Goal: Communication & Community: Answer question/provide support

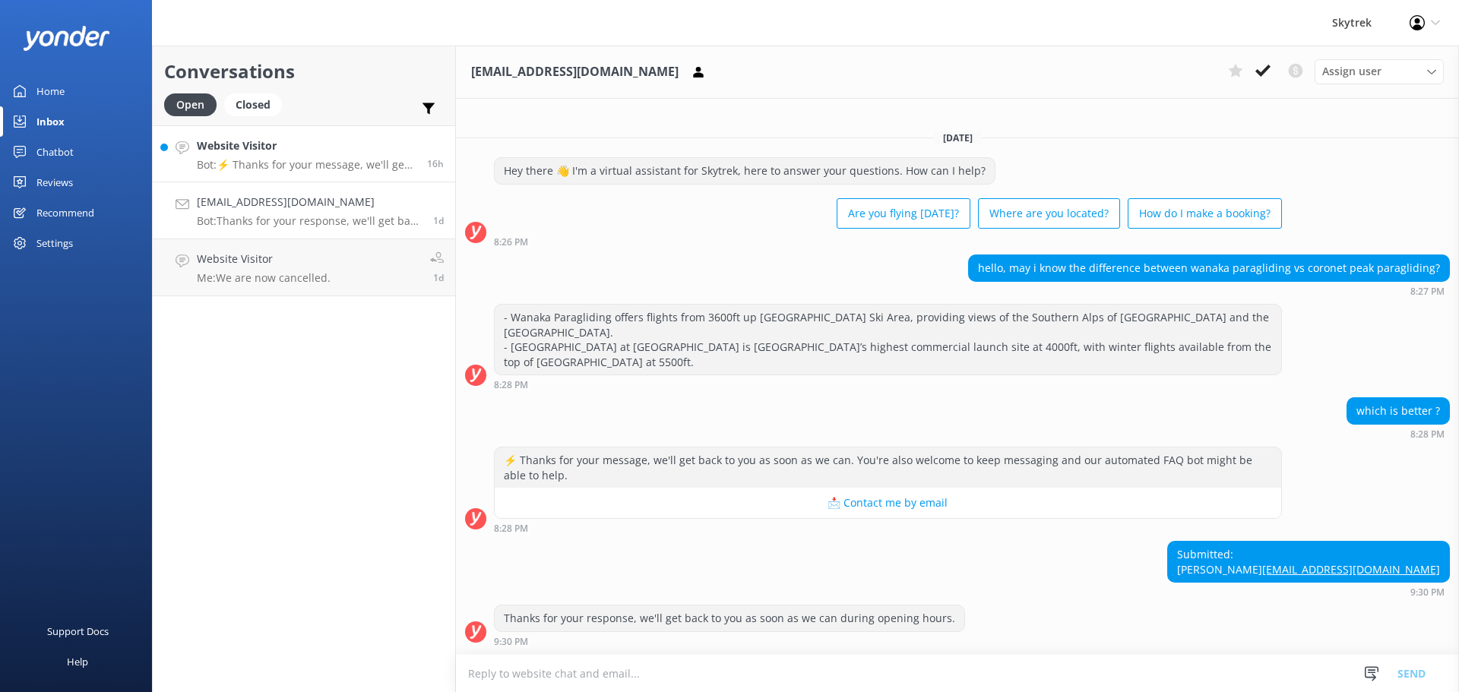
drag, startPoint x: 0, startPoint y: 0, endPoint x: 323, endPoint y: 154, distance: 358.0
click at [323, 154] on h4 "Website Visitor" at bounding box center [306, 146] width 219 height 17
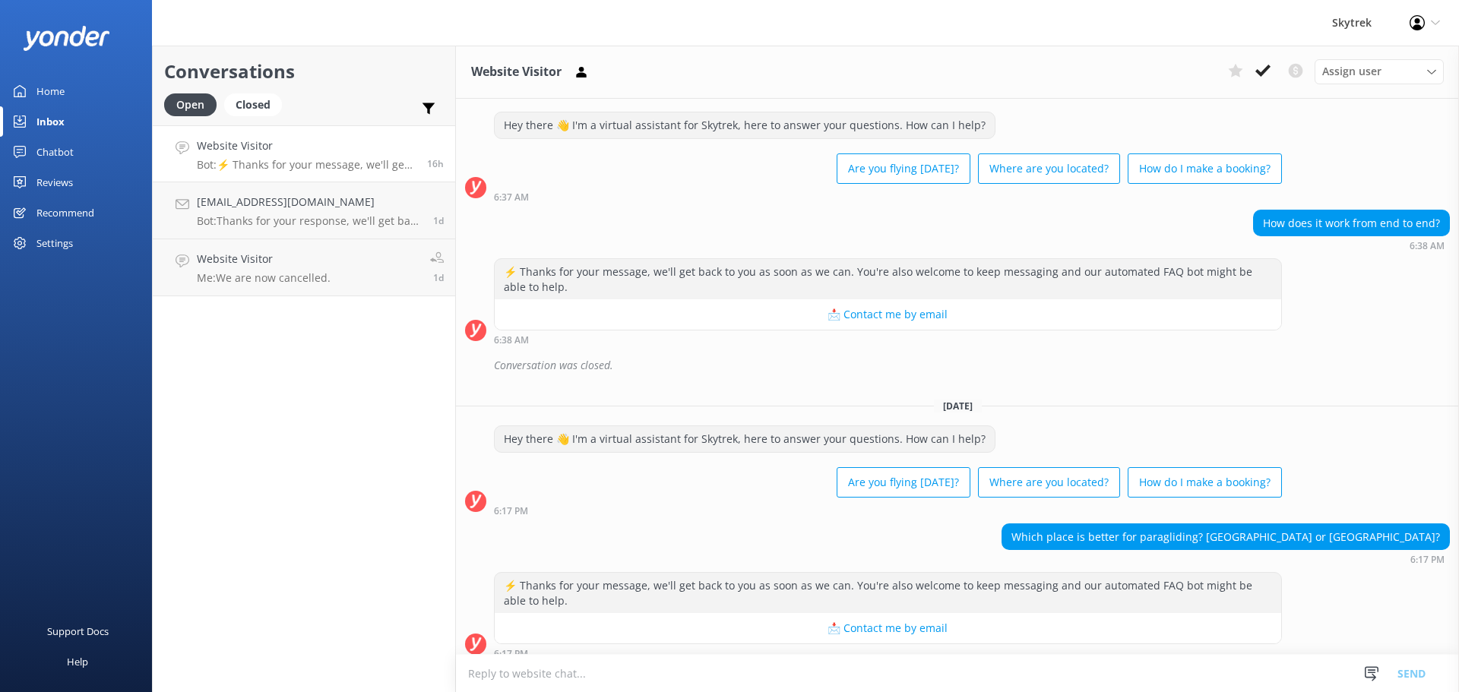
scroll to position [39, 0]
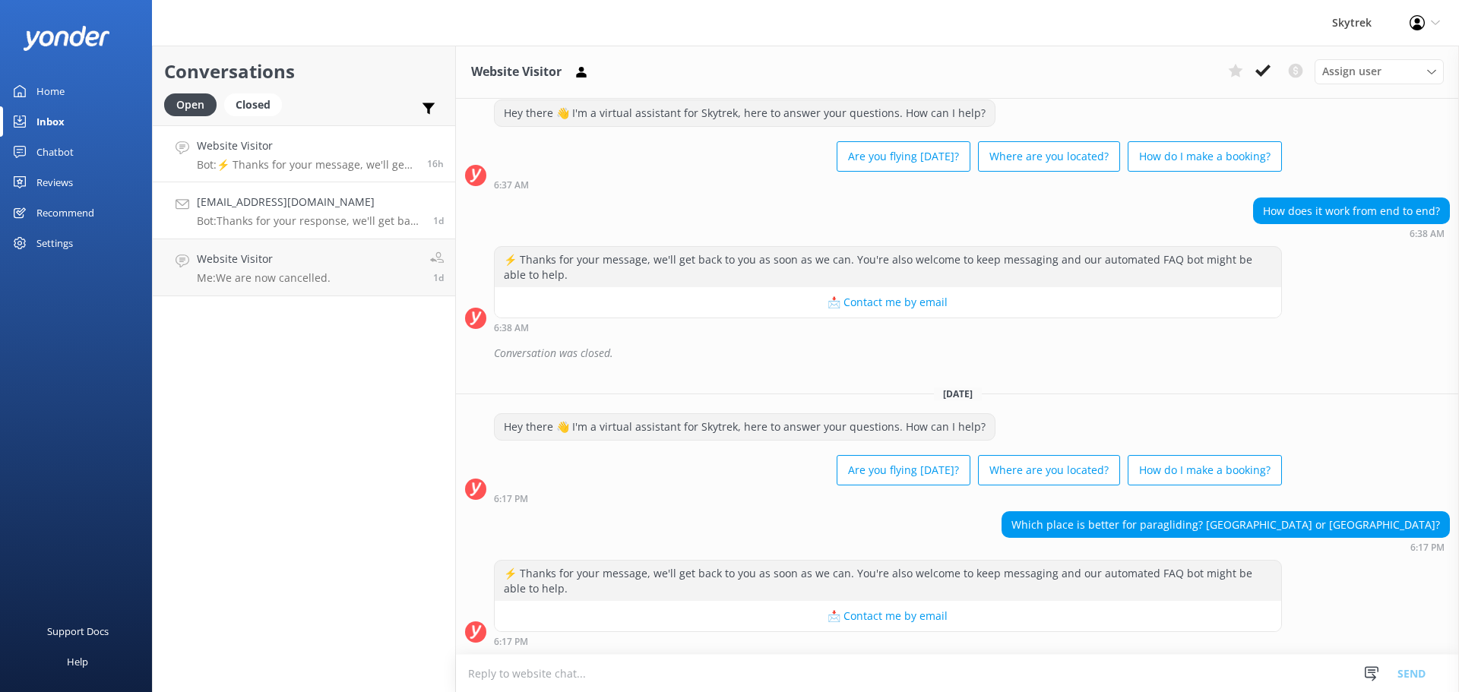
click at [270, 200] on h4 "[EMAIL_ADDRESS][DOMAIN_NAME]" at bounding box center [309, 202] width 225 height 17
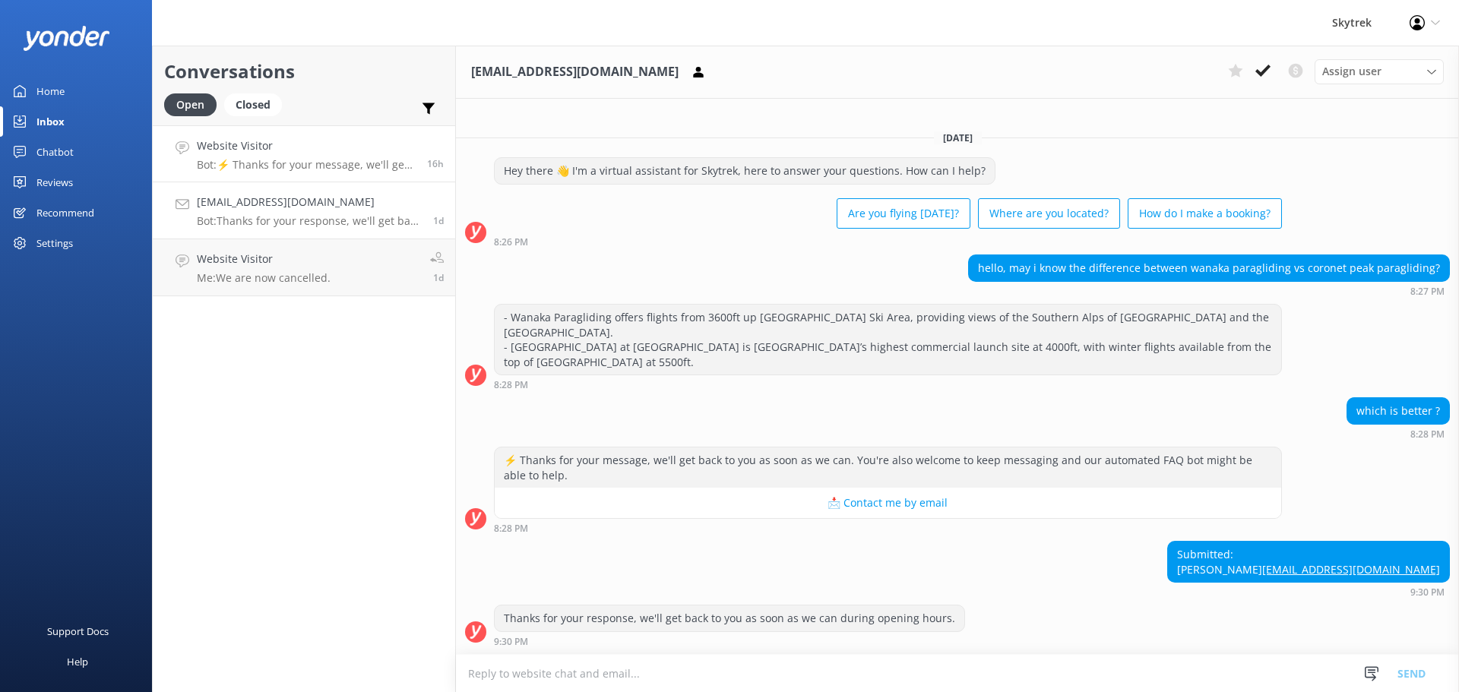
click at [265, 147] on h4 "Website Visitor" at bounding box center [306, 146] width 219 height 17
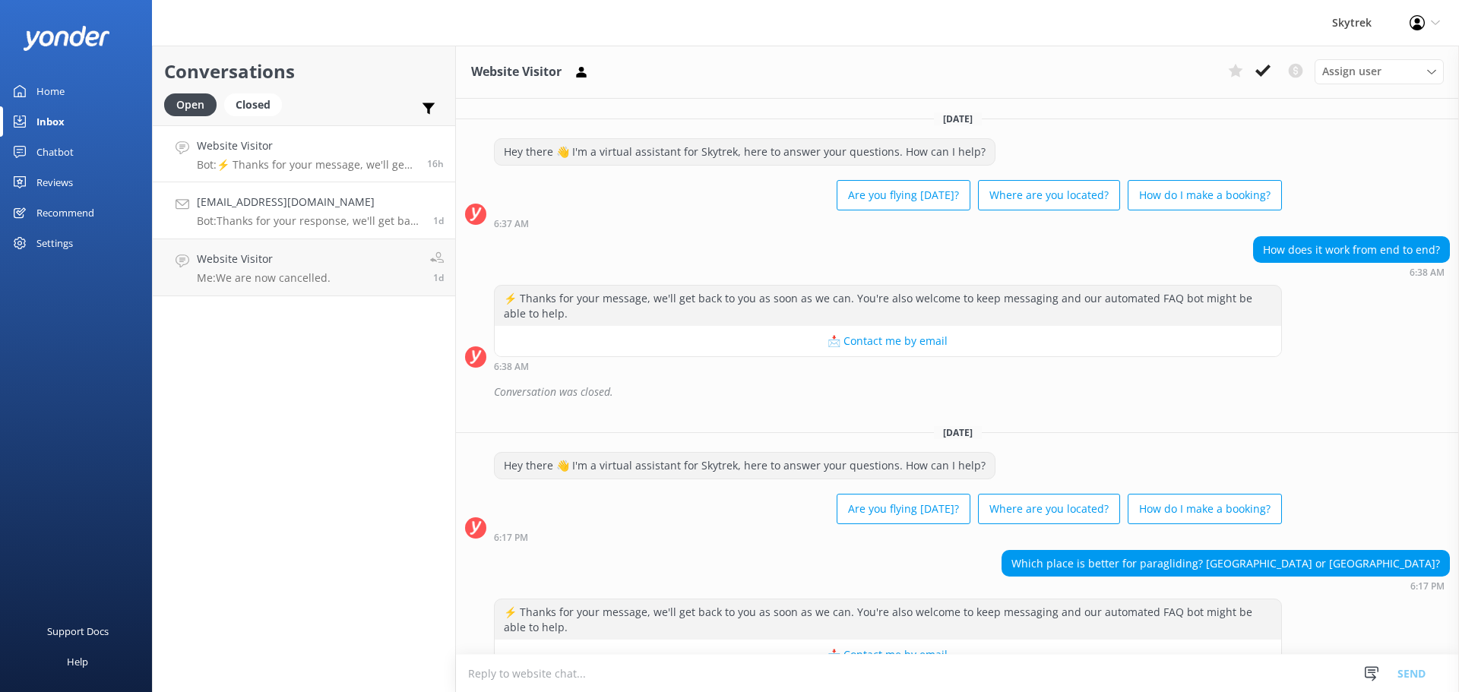
scroll to position [39, 0]
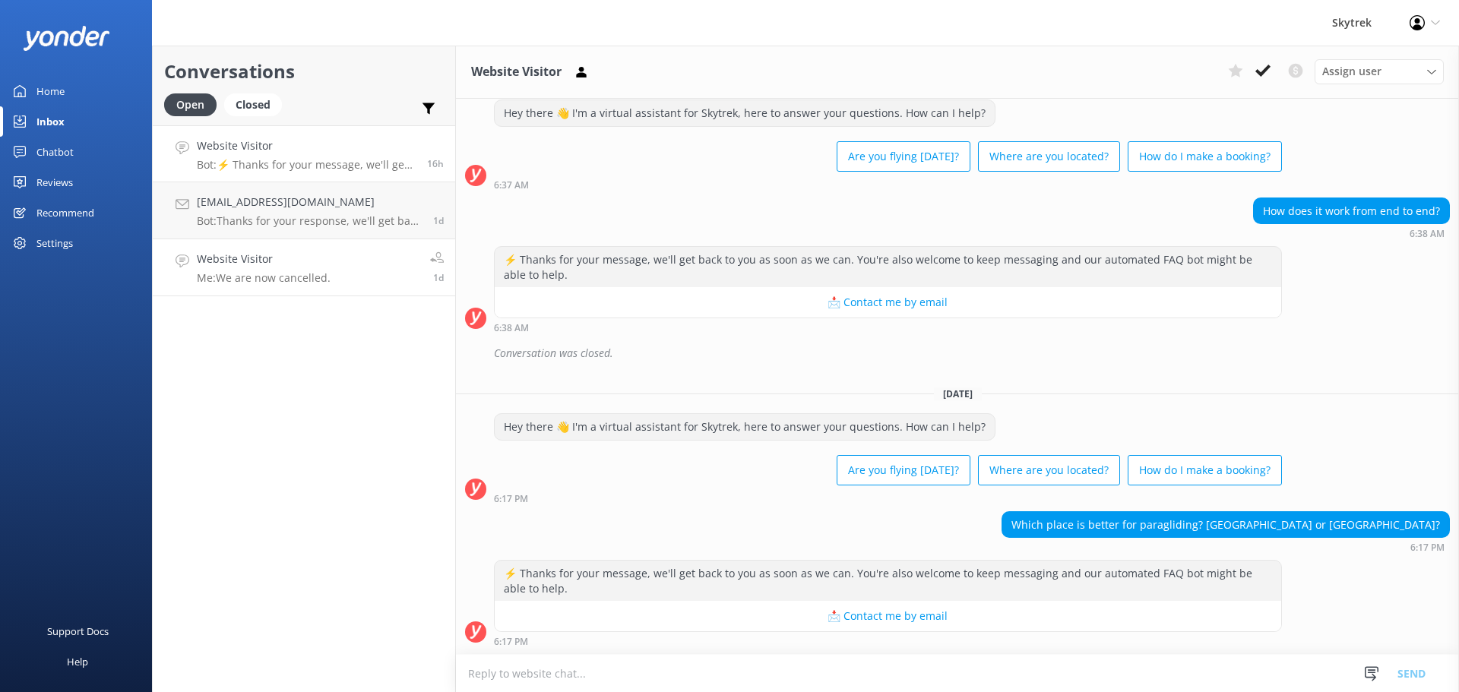
click at [270, 250] on link "Website Visitor Me: We are now cancelled. 1d" at bounding box center [304, 267] width 303 height 57
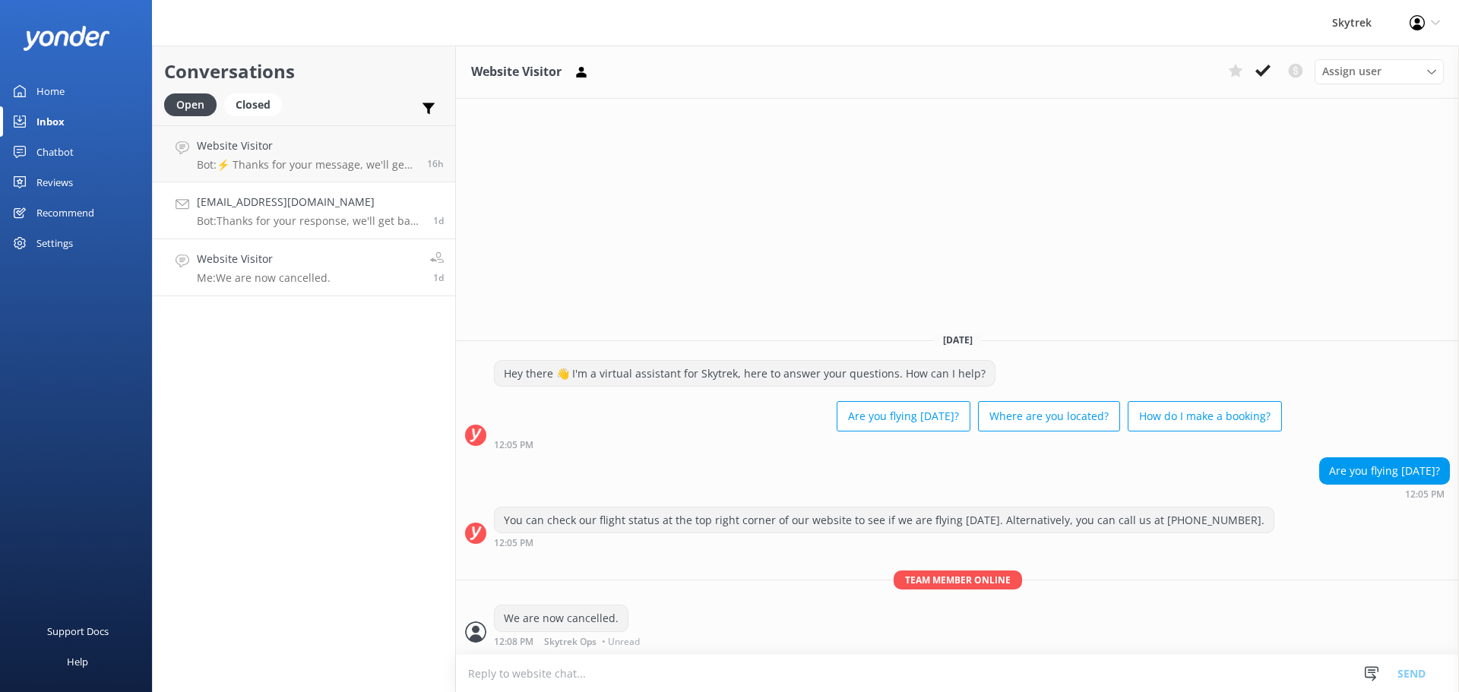
click at [274, 202] on h4 "[EMAIL_ADDRESS][DOMAIN_NAME]" at bounding box center [309, 202] width 225 height 17
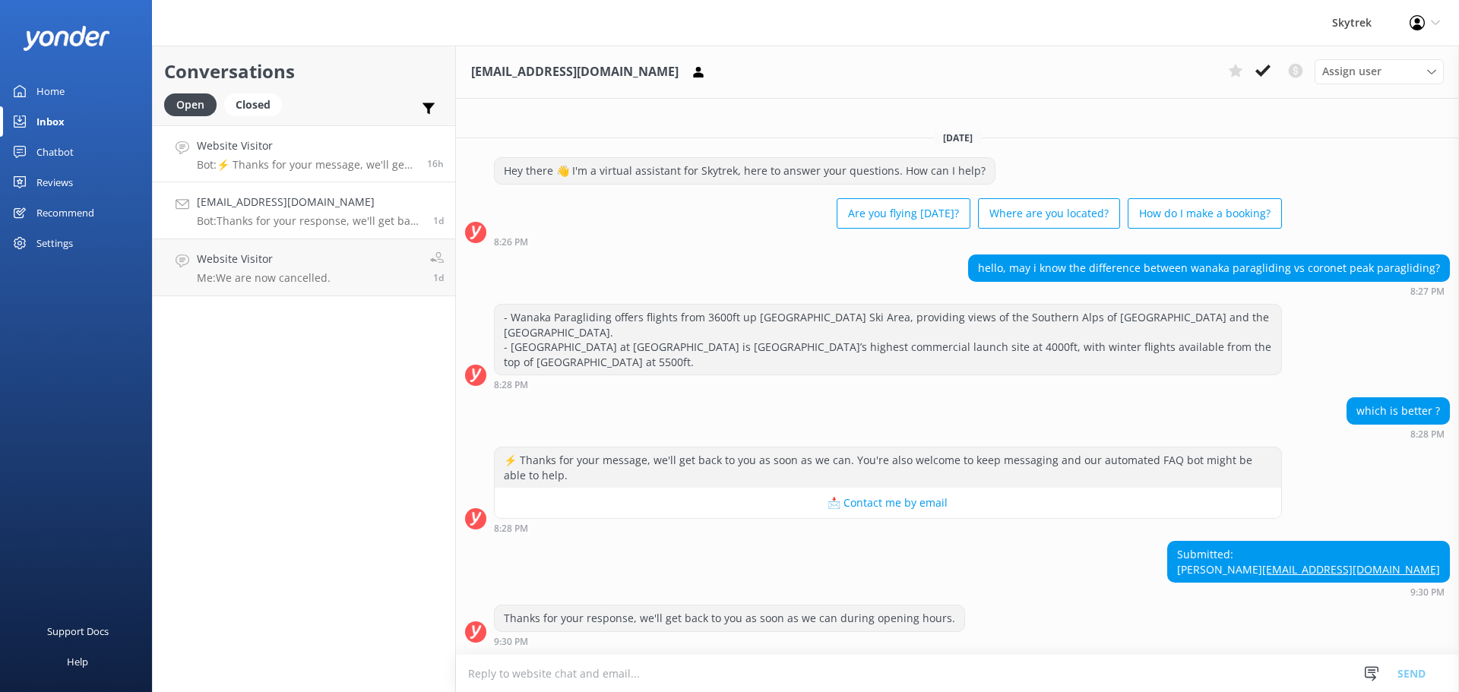
click at [277, 152] on h4 "Website Visitor" at bounding box center [306, 146] width 219 height 17
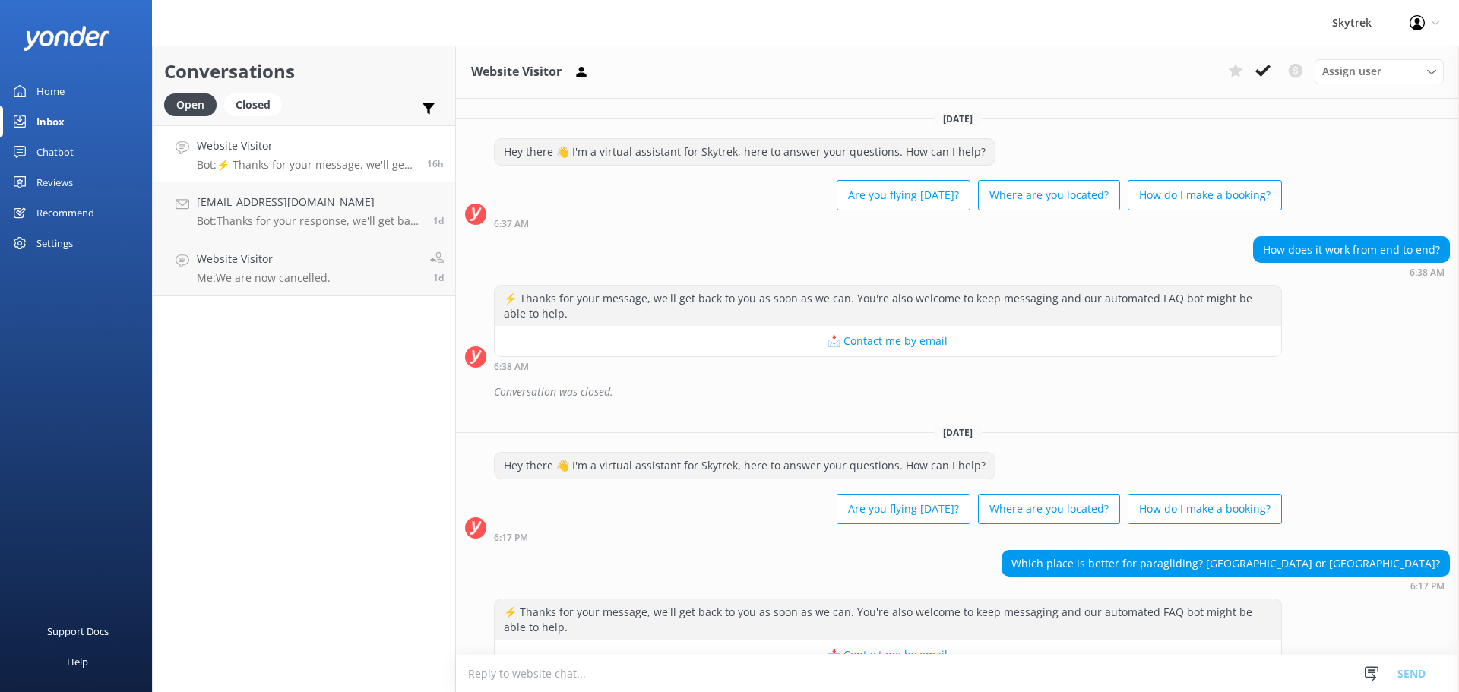
scroll to position [39, 0]
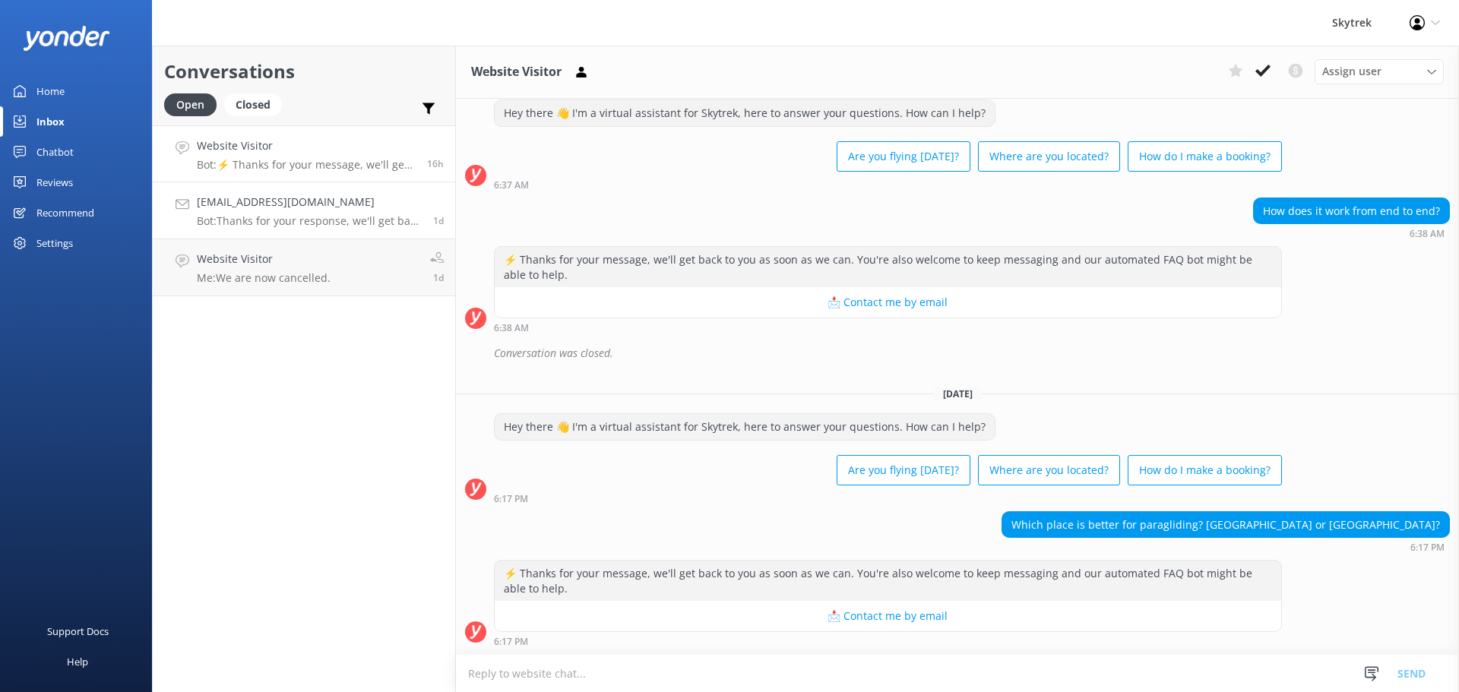
click at [242, 195] on h4 "[EMAIL_ADDRESS][DOMAIN_NAME]" at bounding box center [309, 202] width 225 height 17
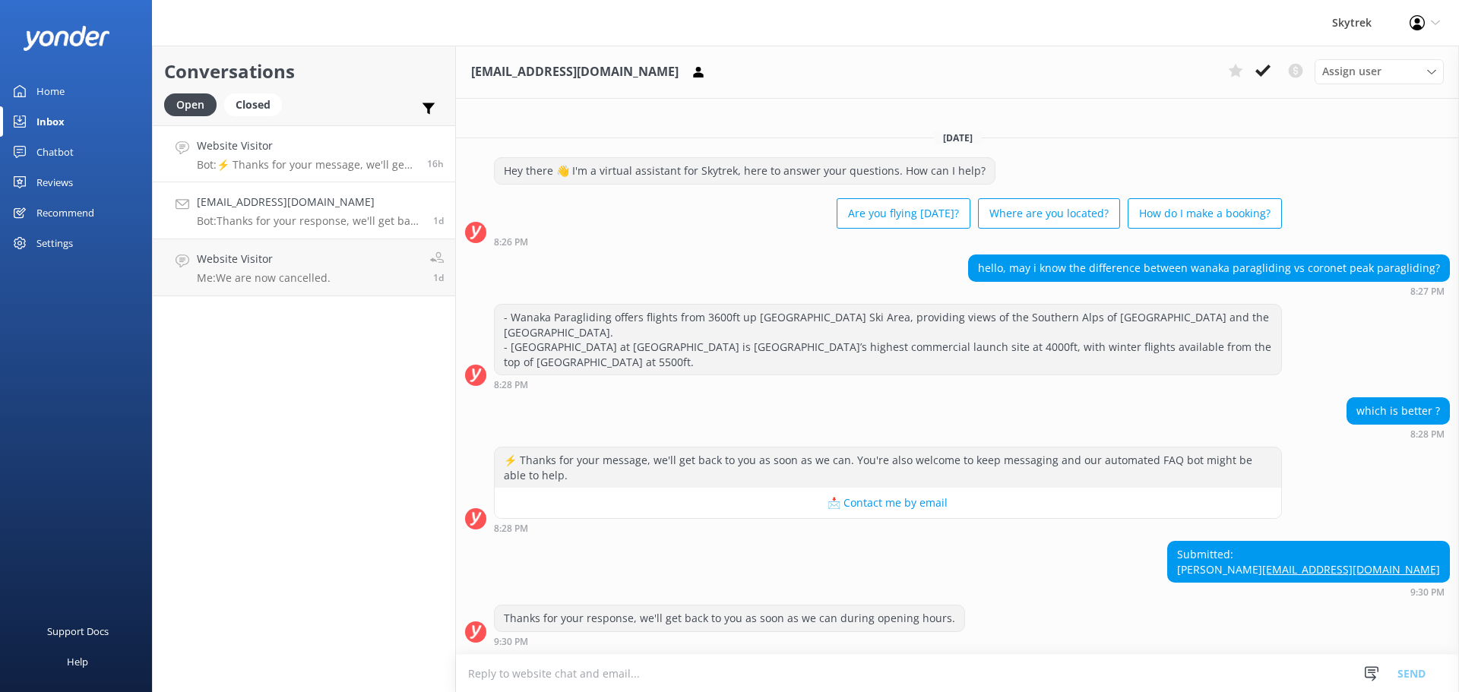
click at [245, 142] on h4 "Website Visitor" at bounding box center [306, 146] width 219 height 17
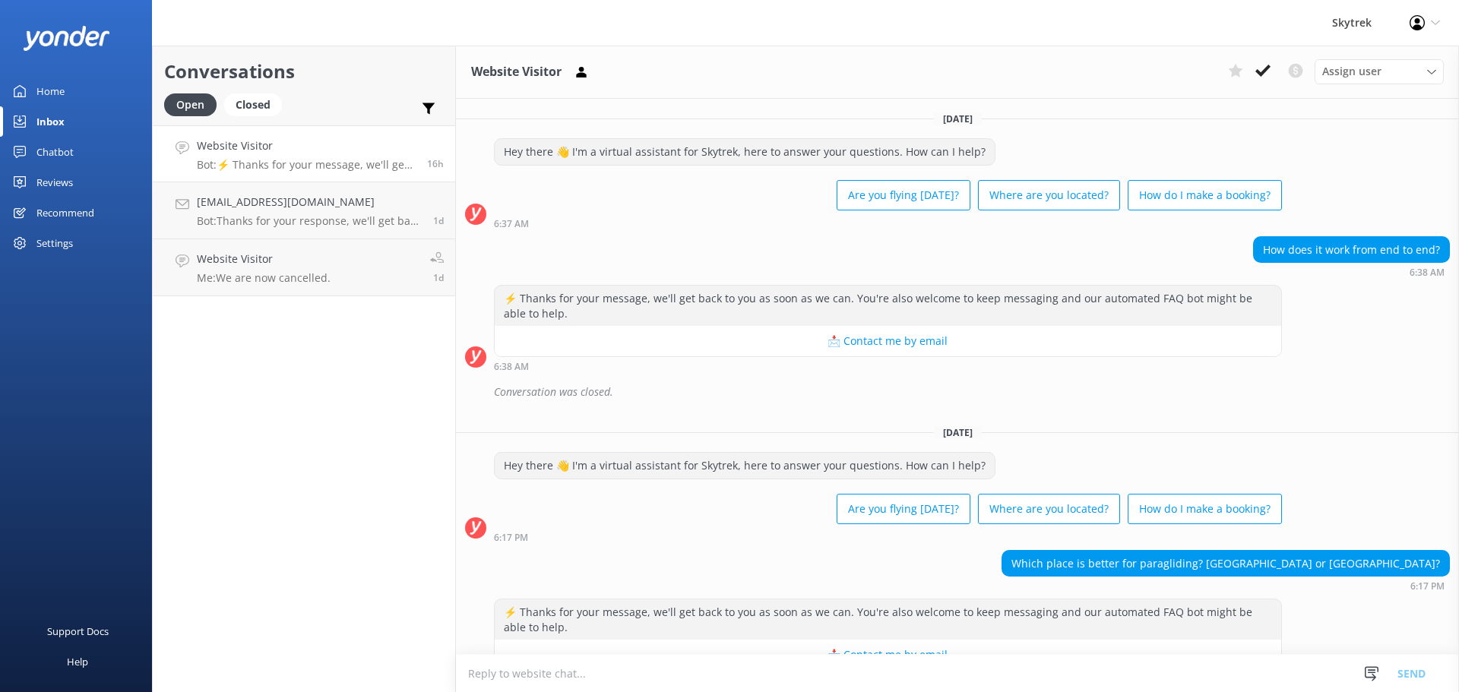
scroll to position [39, 0]
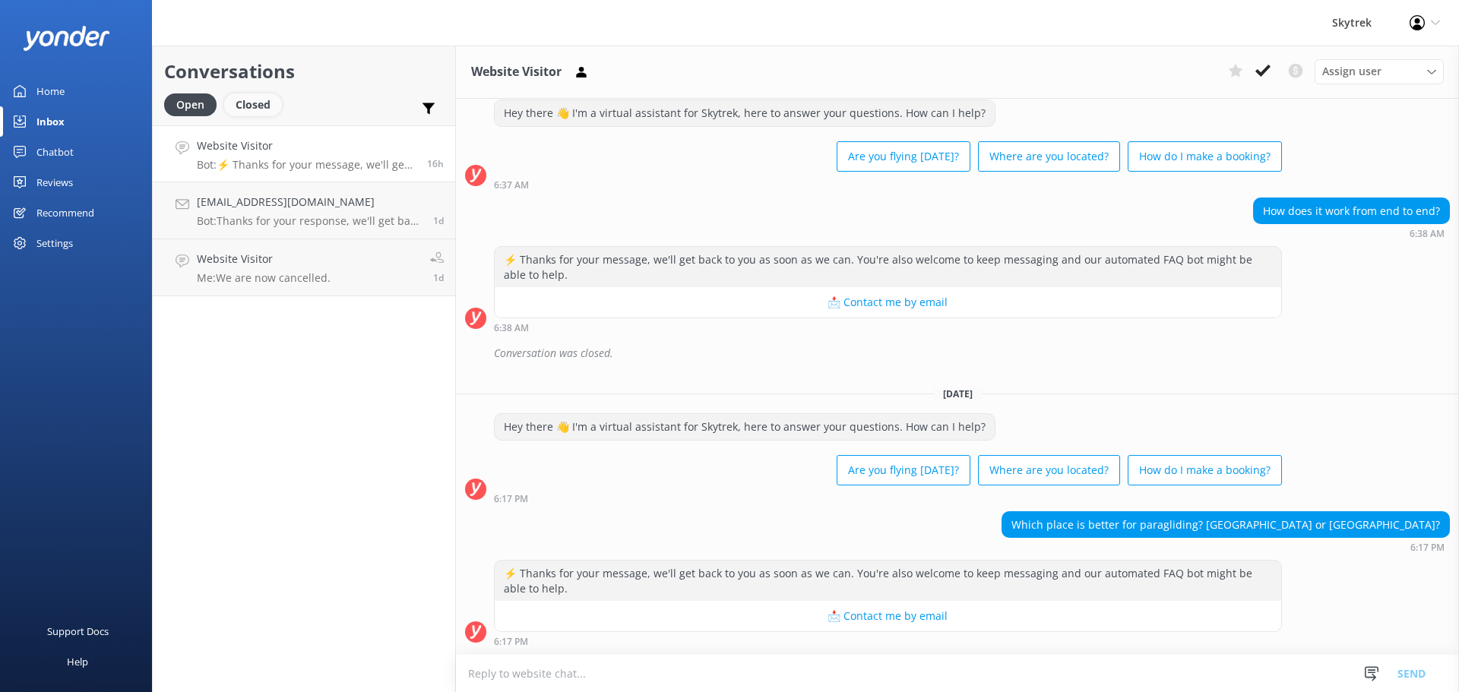
click at [249, 103] on div "Closed" at bounding box center [253, 104] width 58 height 23
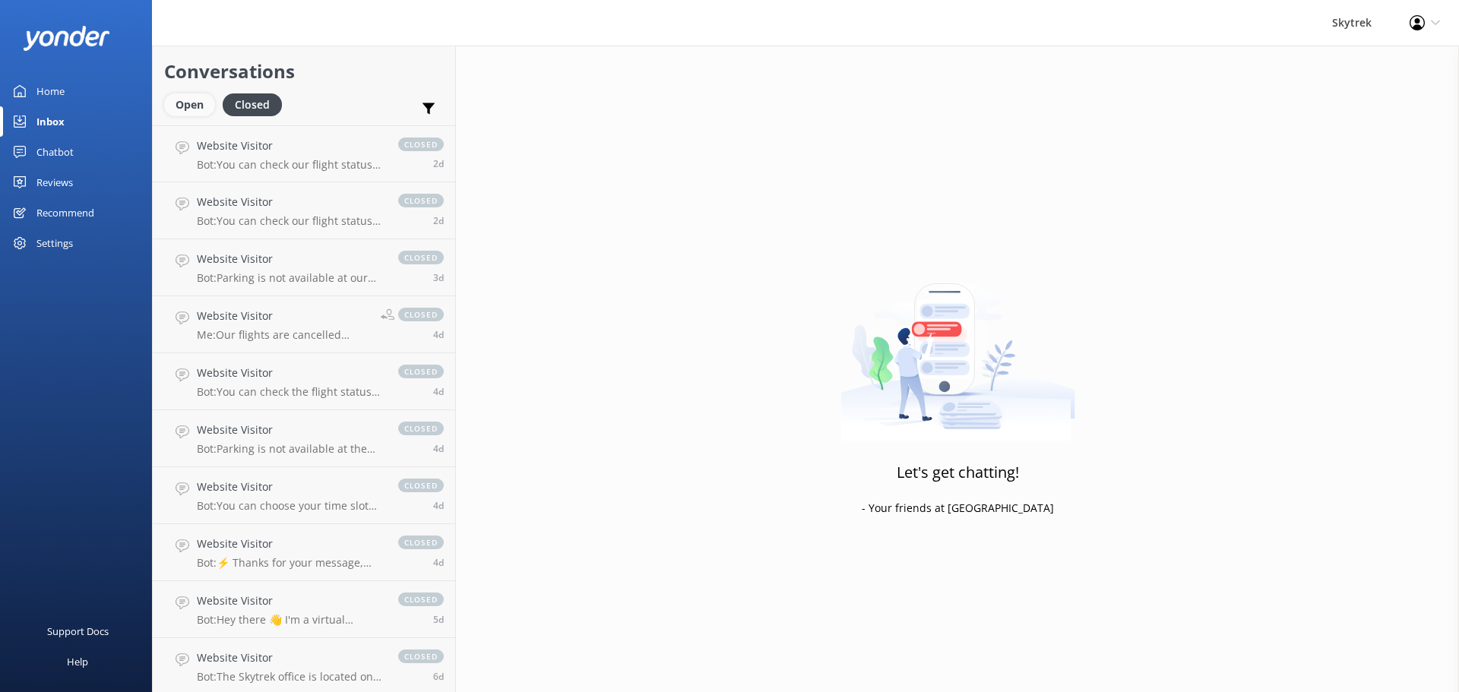
click at [191, 104] on div "Open" at bounding box center [189, 104] width 51 height 23
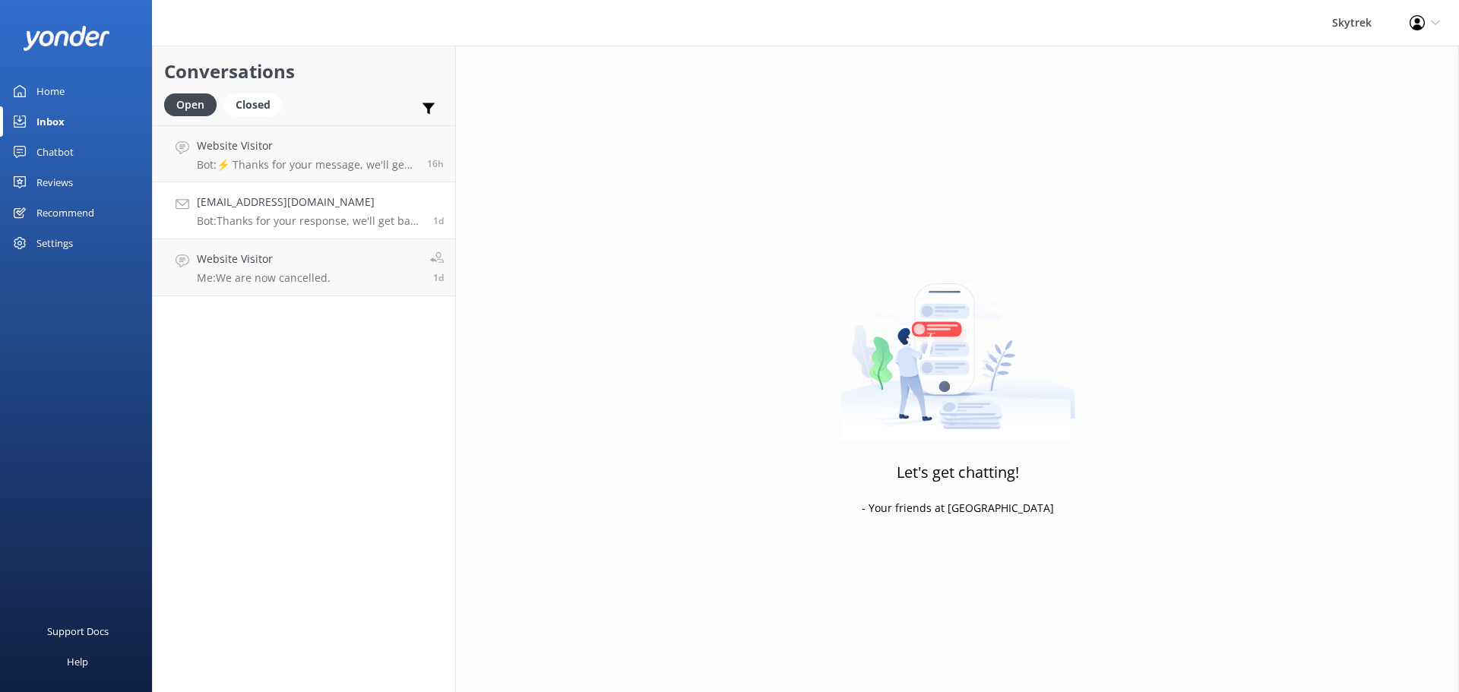
drag, startPoint x: 204, startPoint y: 116, endPoint x: 258, endPoint y: 224, distance: 121.0
click at [258, 225] on p "Bot: Thanks for your response, we'll get back to you as soon as we can during o…" at bounding box center [309, 221] width 225 height 14
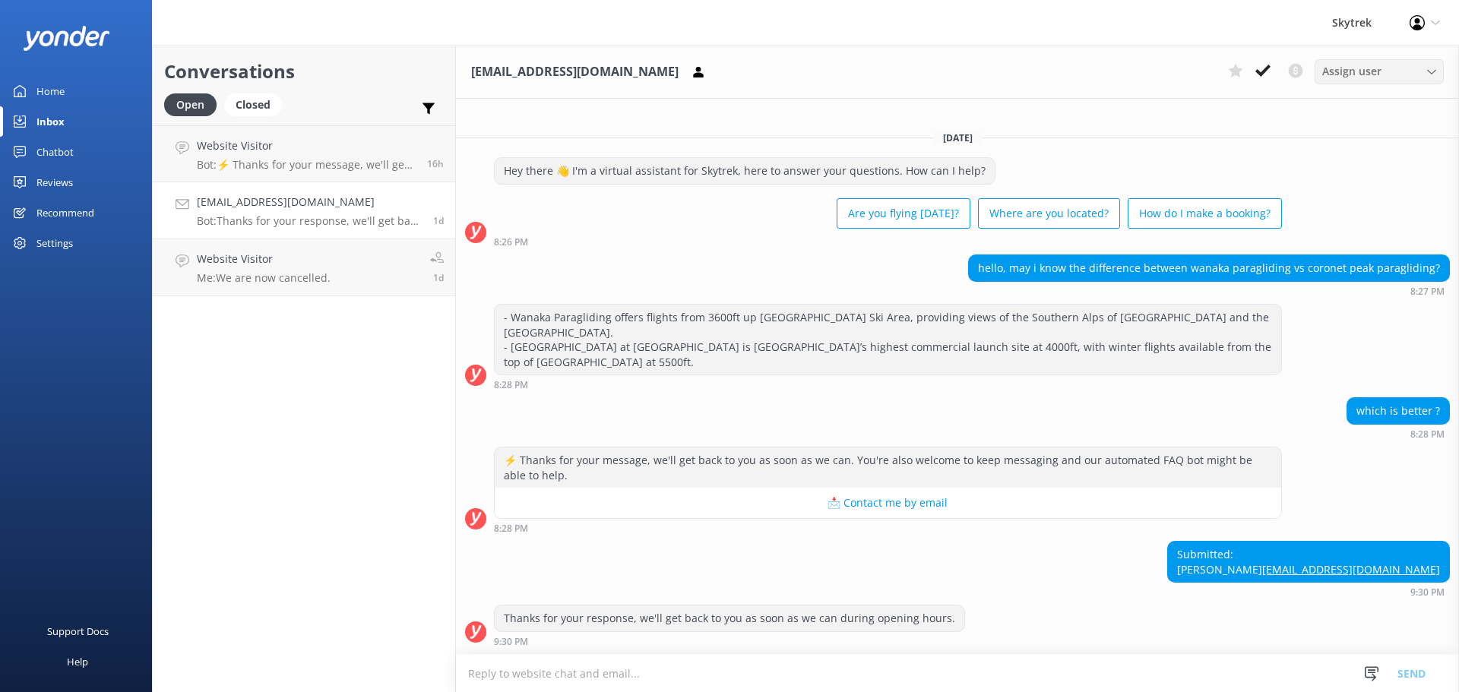
click at [1424, 74] on div "Assign user" at bounding box center [1380, 71] width 122 height 17
click at [1134, 98] on div "[EMAIL_ADDRESS][DOMAIN_NAME] Assign user [PERSON_NAME] Skytrek Ops" at bounding box center [957, 72] width 1003 height 53
click at [1264, 71] on use at bounding box center [1263, 71] width 15 height 12
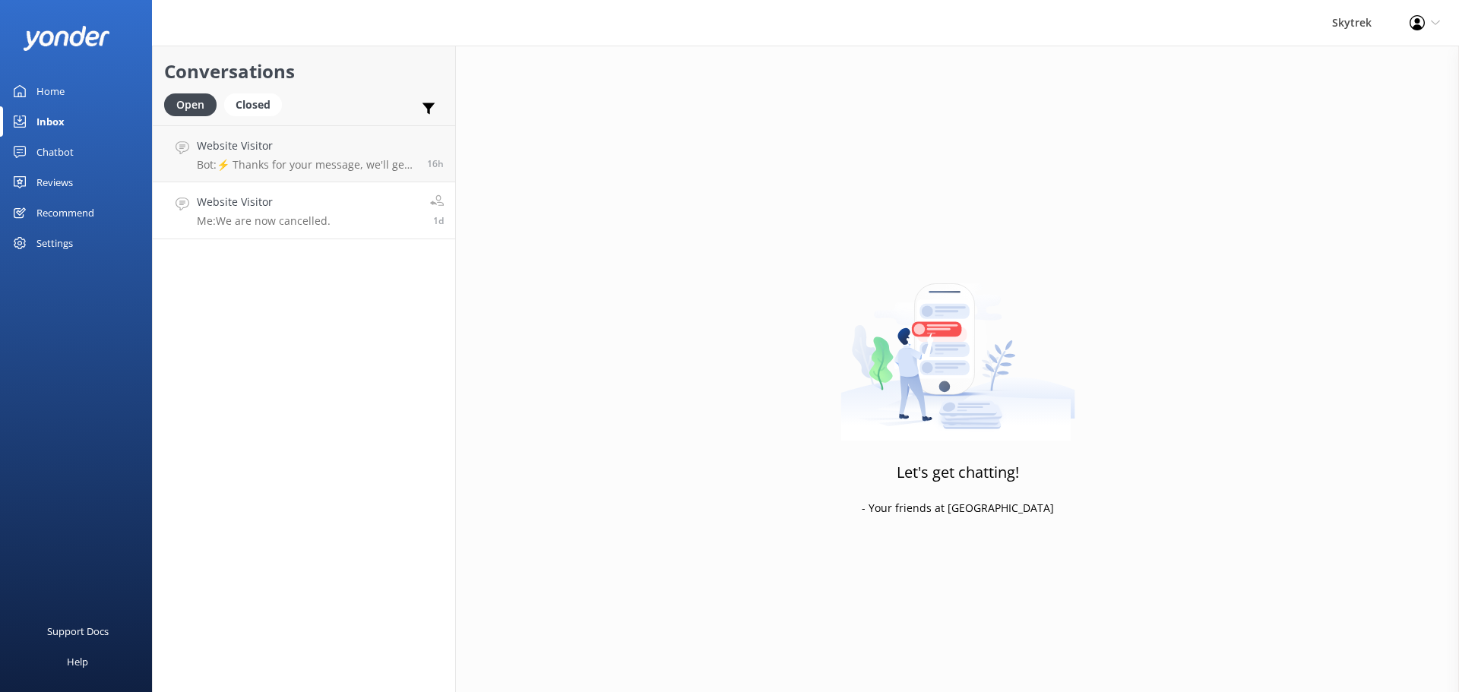
click at [252, 210] on h4 "Website Visitor" at bounding box center [264, 202] width 134 height 17
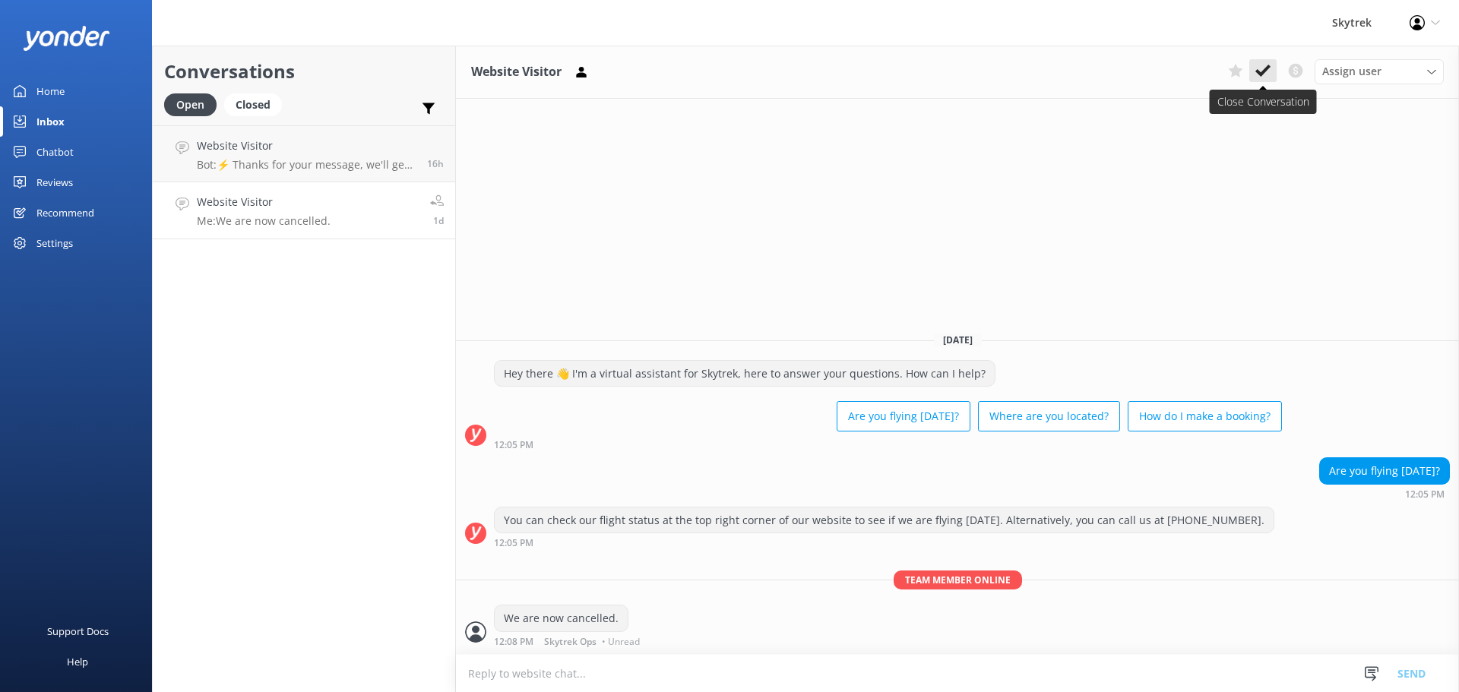
click at [1269, 68] on use at bounding box center [1263, 71] width 15 height 12
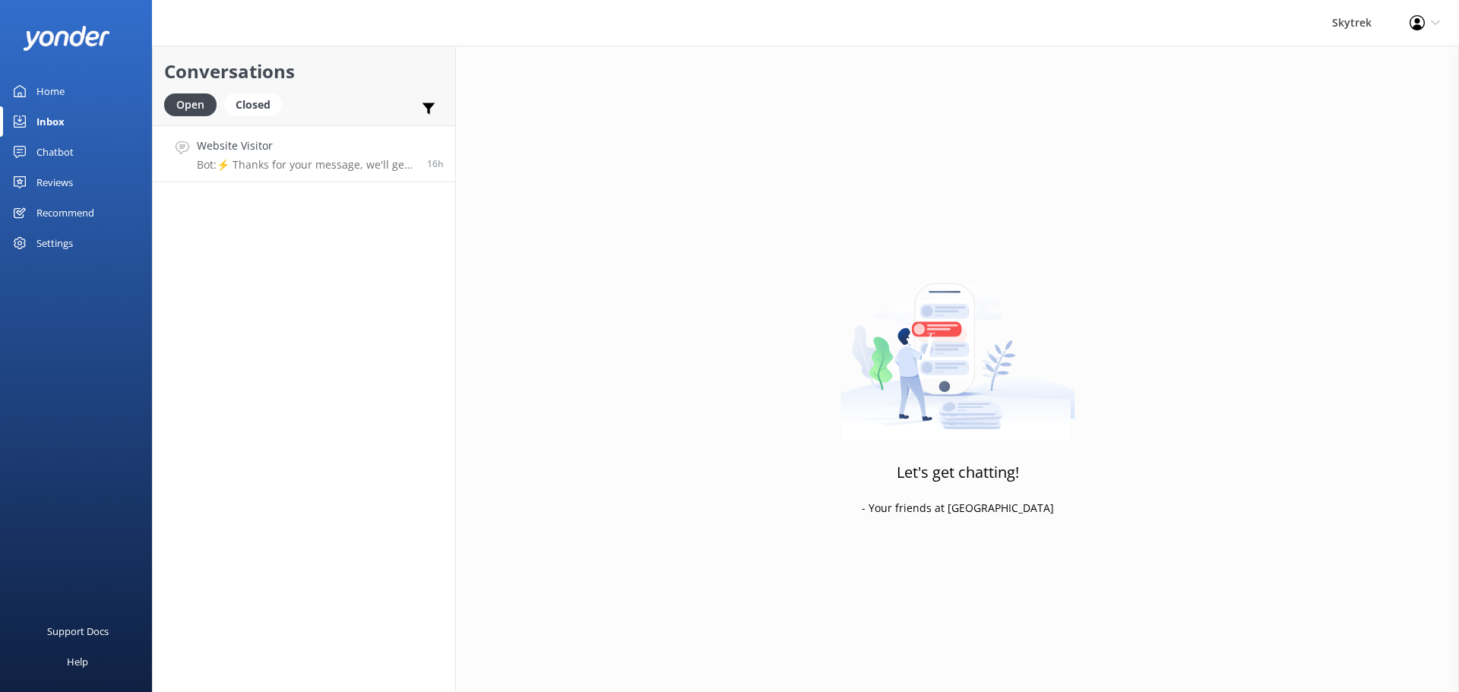
click at [281, 167] on p "Bot: ⚡ Thanks for your message, we'll get back to you as soon as we can. You're…" at bounding box center [306, 165] width 219 height 14
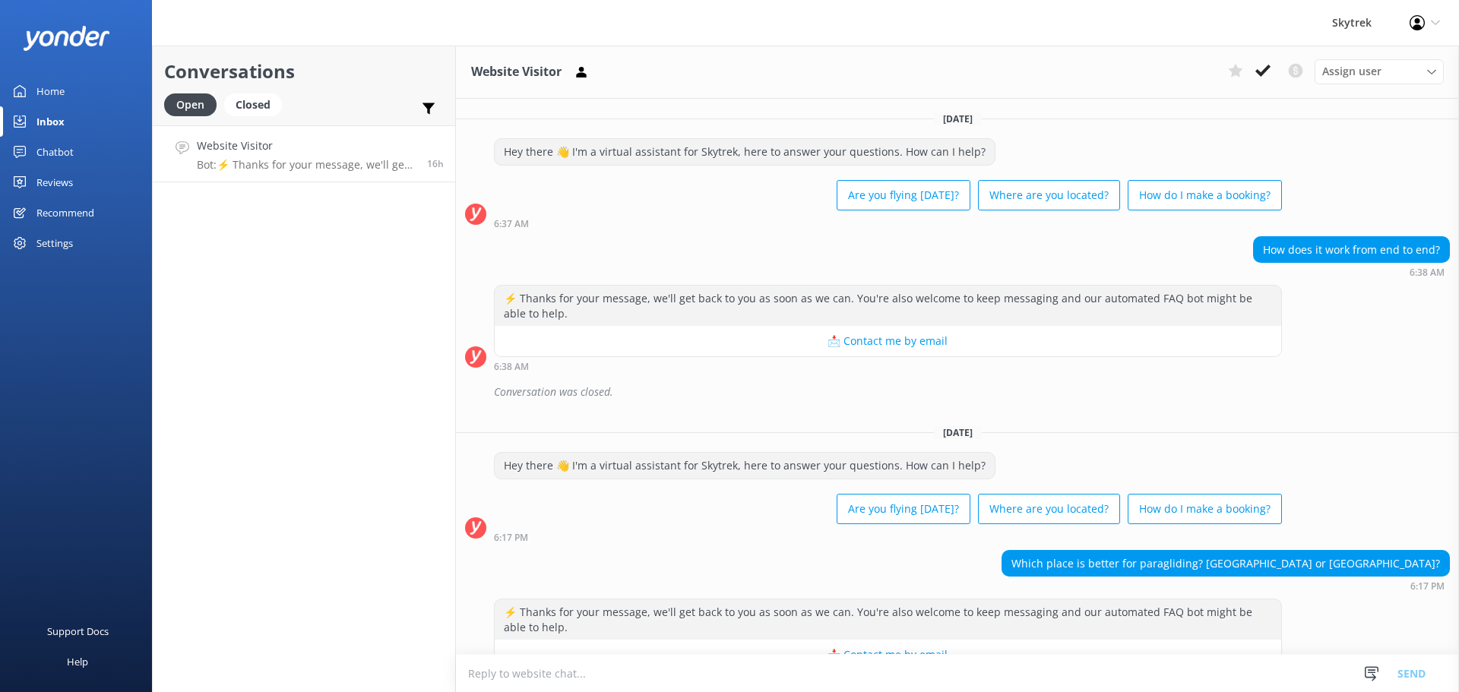
scroll to position [39, 0]
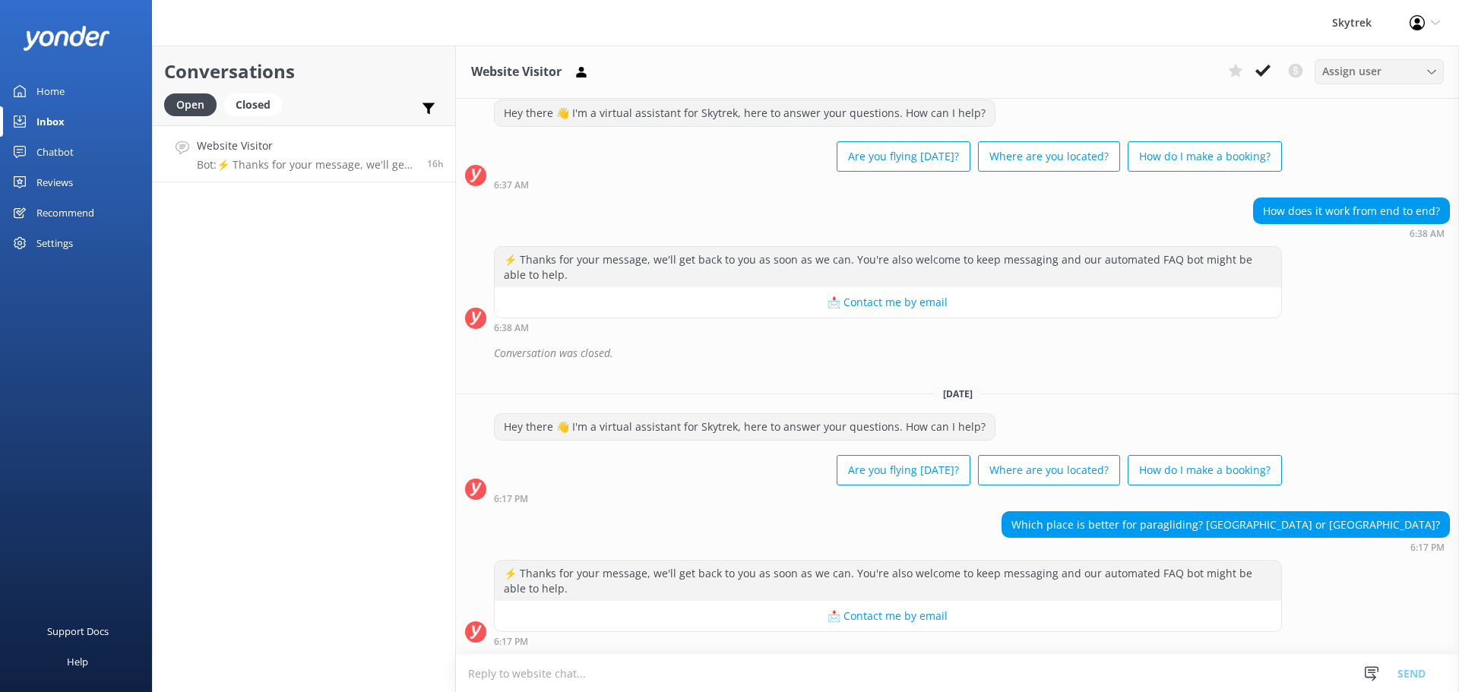
click at [1389, 63] on div "Assign user" at bounding box center [1380, 71] width 122 height 17
click at [1364, 332] on div "⚡ Thanks for your message, we'll get back to you as soon as we can. You're also…" at bounding box center [957, 289] width 1003 height 87
click at [775, 664] on textarea at bounding box center [957, 673] width 1003 height 37
paste textarea "It really only is a matter of preferences. [GEOGRAPHIC_DATA] has a closer view …"
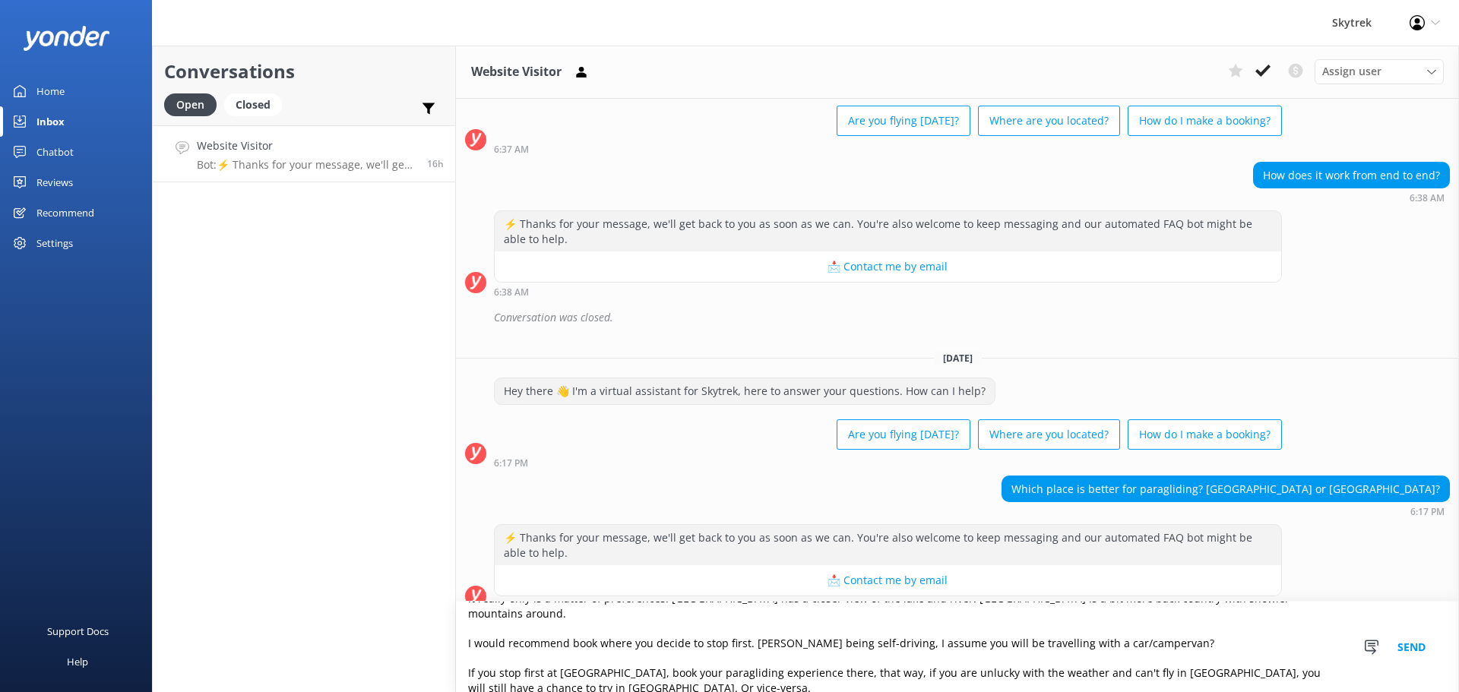
scroll to position [92, 0]
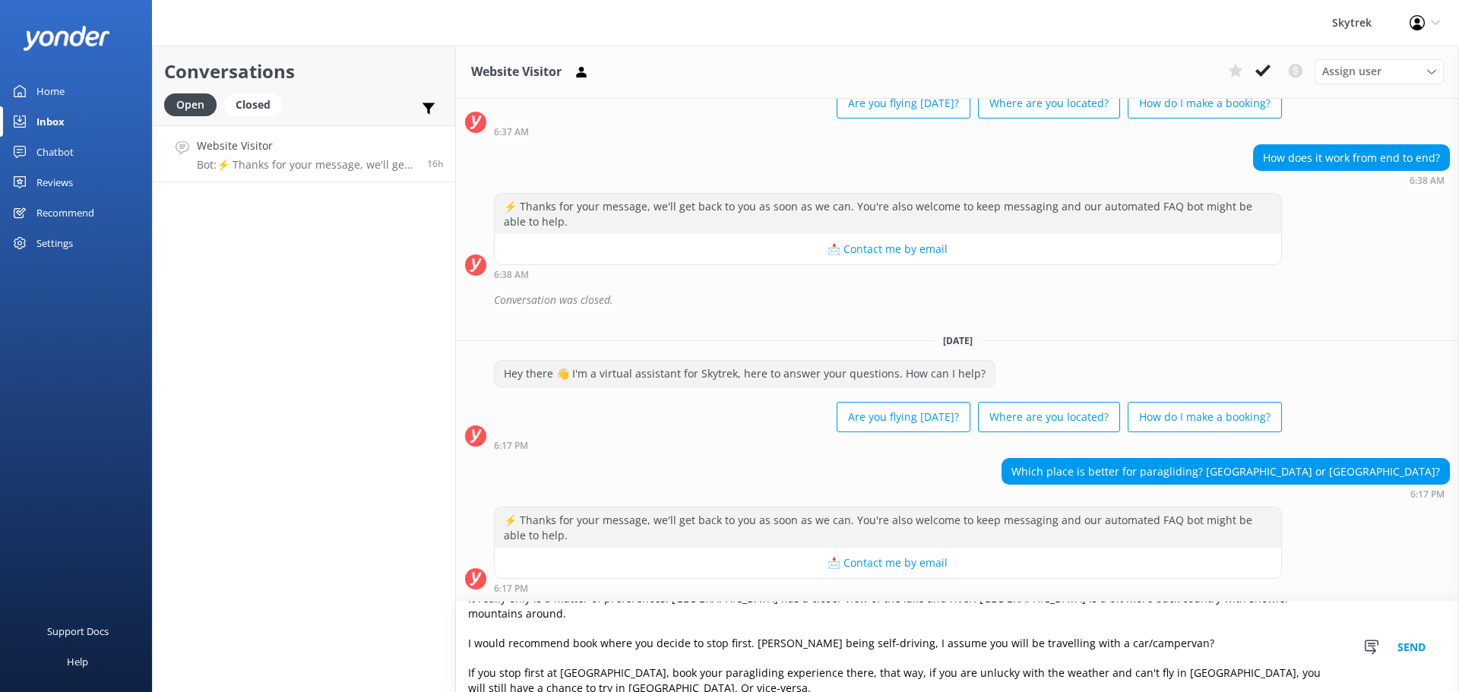
type textarea "It really only is a matter of preferences. [GEOGRAPHIC_DATA] has a closer view …"
click at [1411, 643] on button "Send" at bounding box center [1411, 647] width 57 height 90
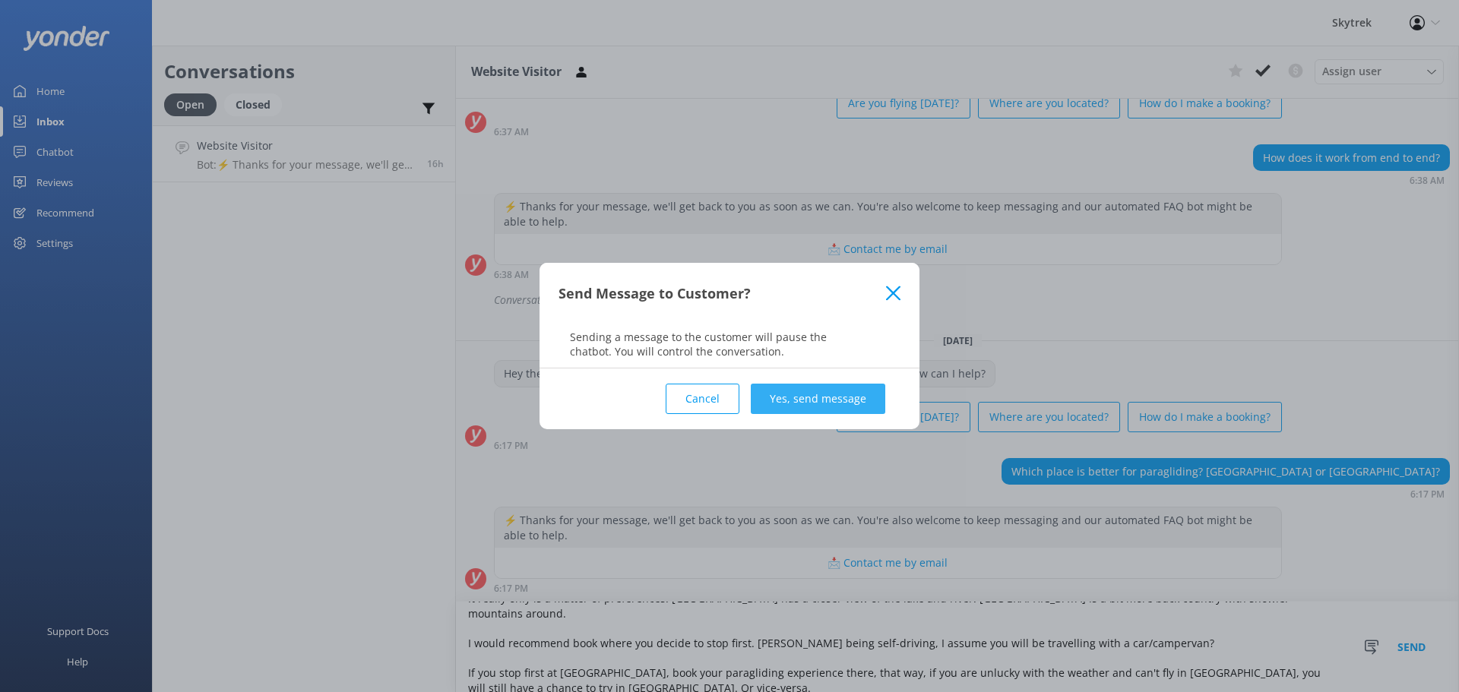
click at [812, 398] on button "Yes, send message" at bounding box center [818, 399] width 135 height 30
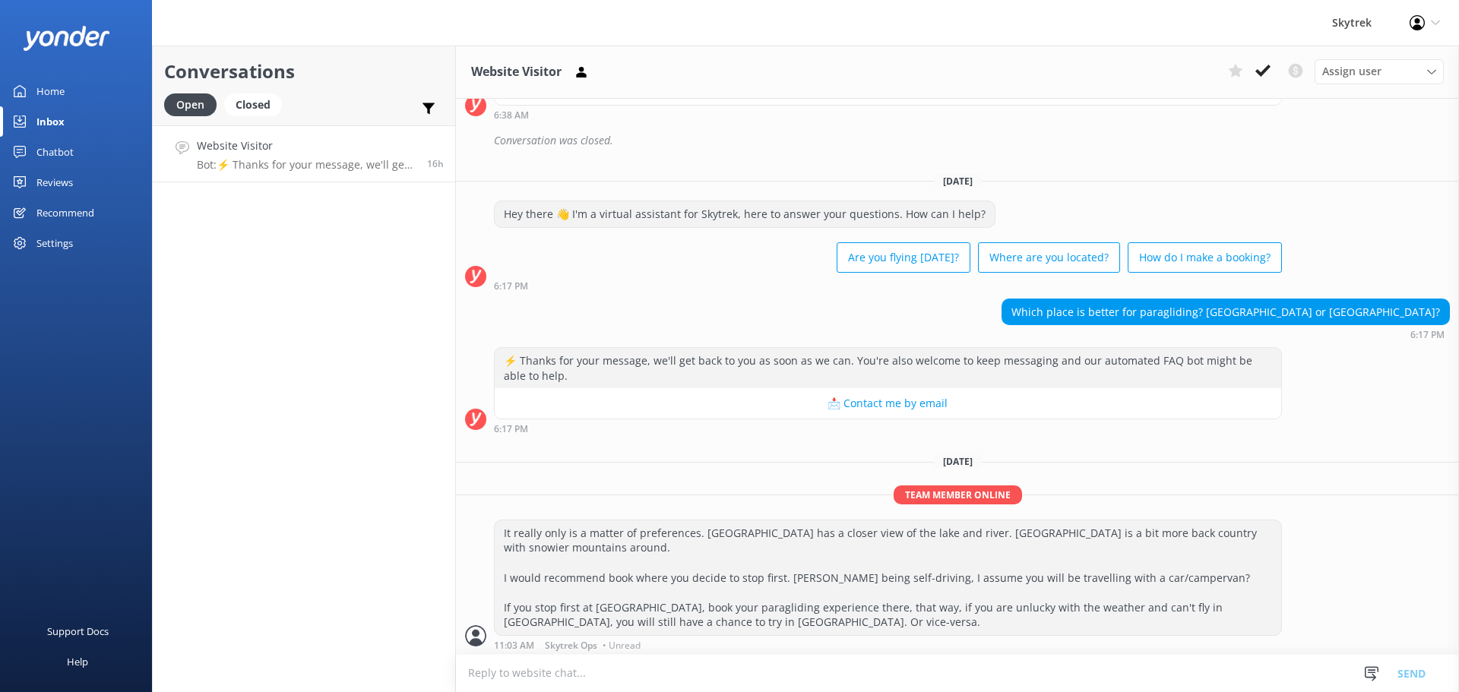
scroll to position [255, 0]
